Goal: Information Seeking & Learning: Find specific fact

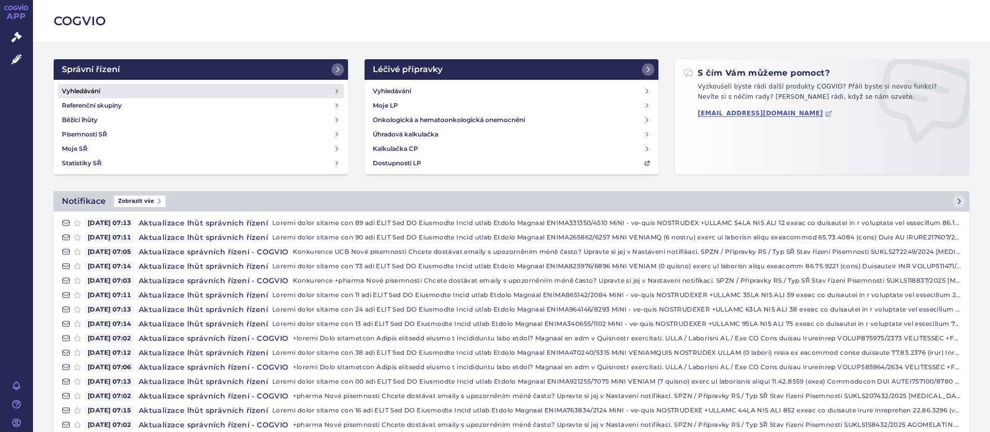
click at [94, 88] on h4 "Vyhledávání" at bounding box center [81, 91] width 38 height 10
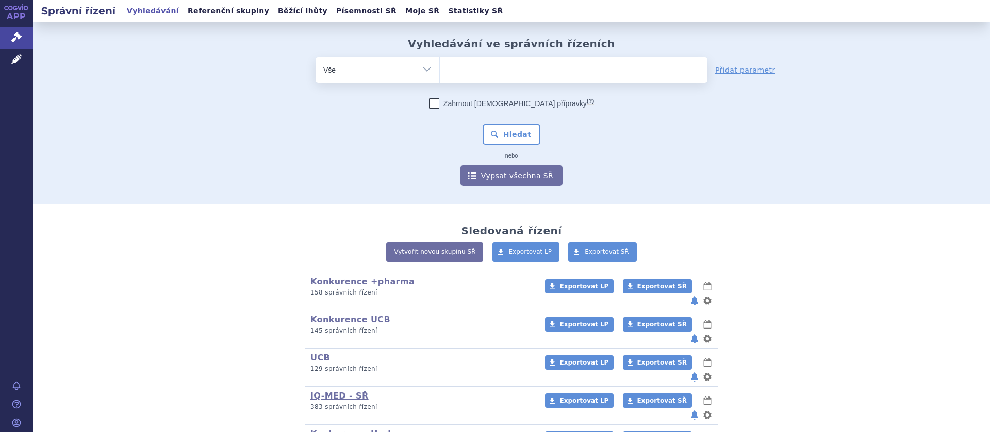
click at [487, 70] on ul at bounding box center [573, 68] width 267 height 22
click at [440, 70] on select at bounding box center [439, 70] width 1 height 26
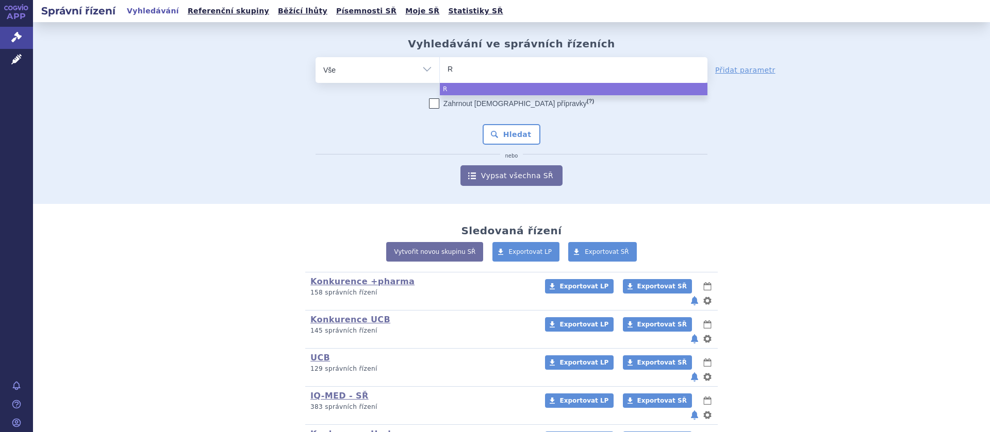
type input "RU"
type input "RUC"
type input "RUCON"
type input "RUCONE"
type input "RUCONES"
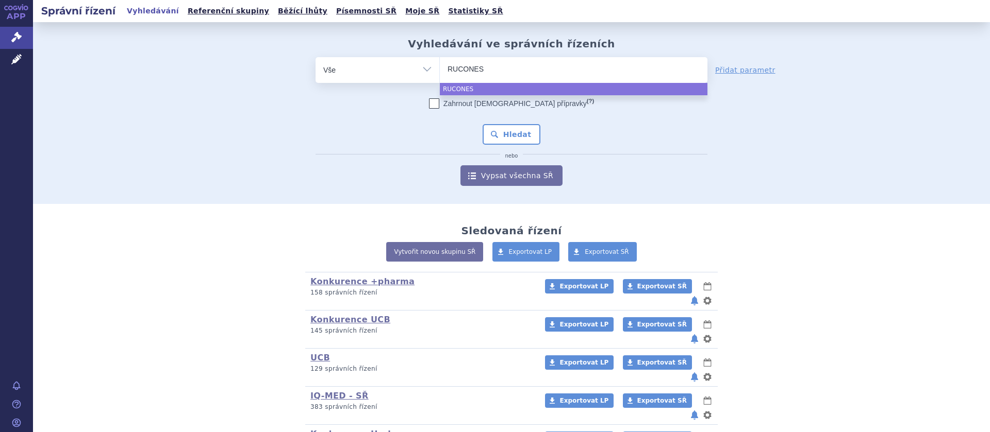
type input "RUCONEST"
select select "RUCONEST"
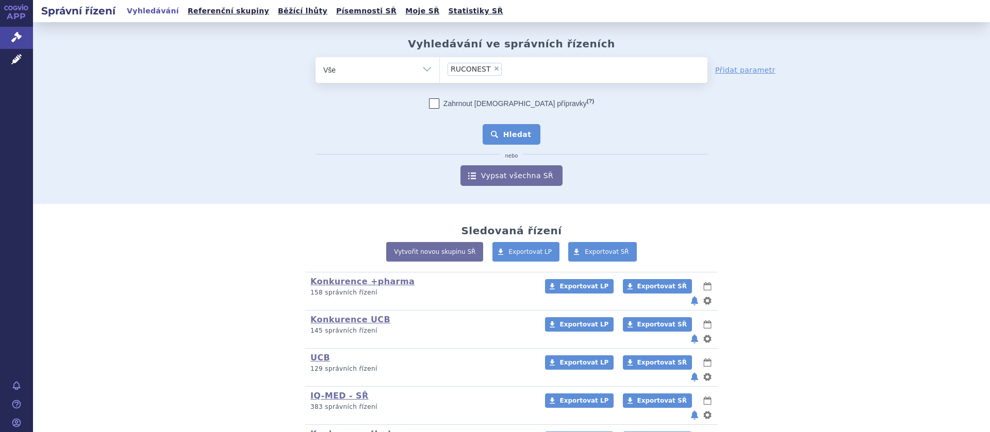
click at [523, 131] on button "Hledat" at bounding box center [511, 134] width 58 height 21
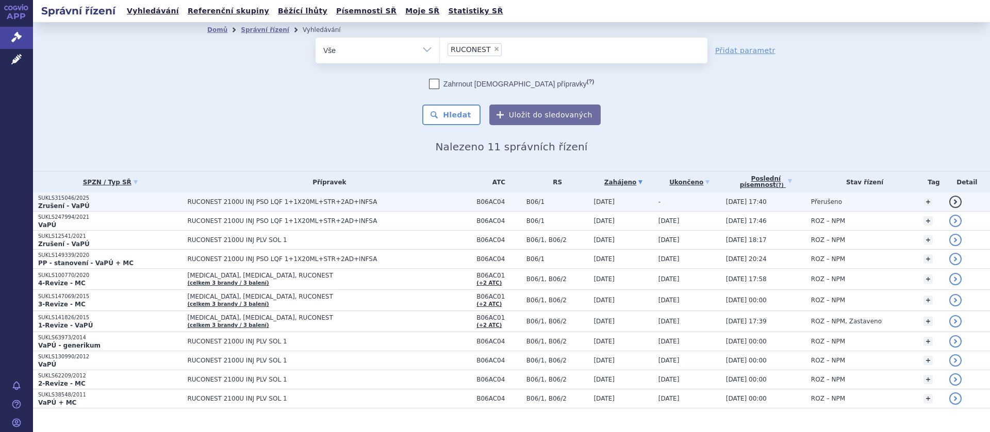
click at [283, 203] on span "RUCONEST 2100U INJ PSO LQF 1+1X20ML+STR+2AD+INFSA" at bounding box center [316, 201] width 258 height 7
